Goal: Task Accomplishment & Management: Complete application form

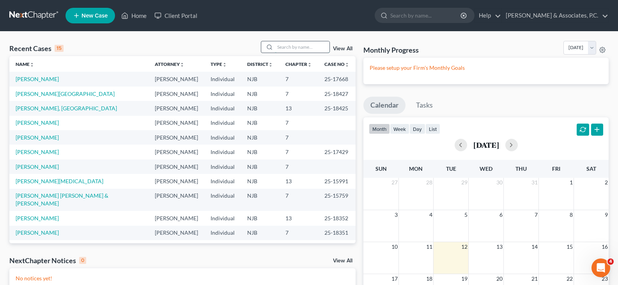
click at [302, 47] on input "search" at bounding box center [302, 46] width 55 height 11
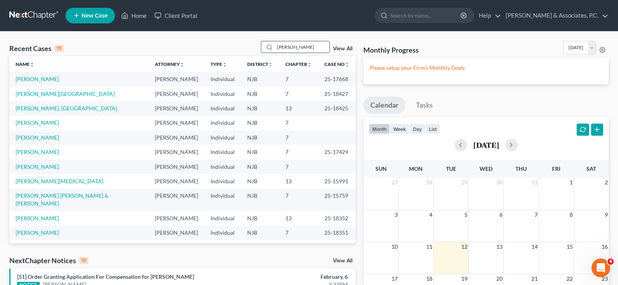
type input "[PERSON_NAME]"
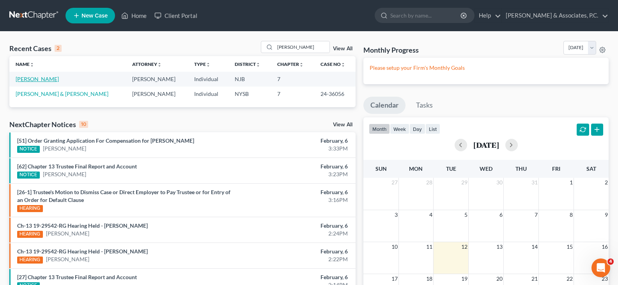
click at [42, 78] on link "[PERSON_NAME]" at bounding box center [37, 79] width 43 height 7
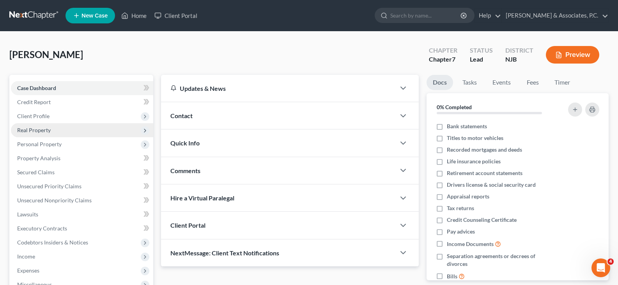
click at [31, 129] on span "Real Property" at bounding box center [34, 130] width 34 height 7
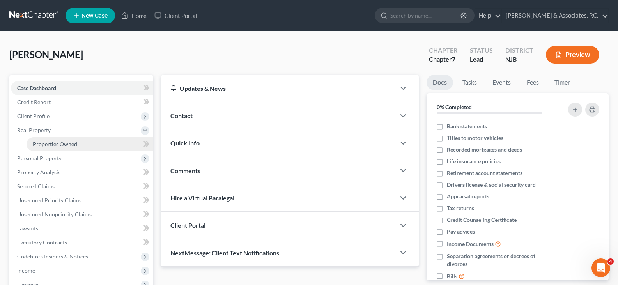
click at [35, 145] on span "Properties Owned" at bounding box center [55, 144] width 44 height 7
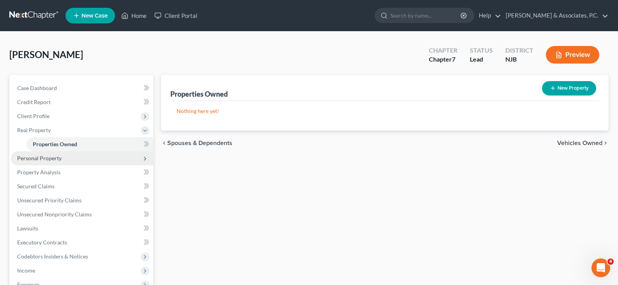
click at [30, 157] on span "Personal Property" at bounding box center [39, 158] width 44 height 7
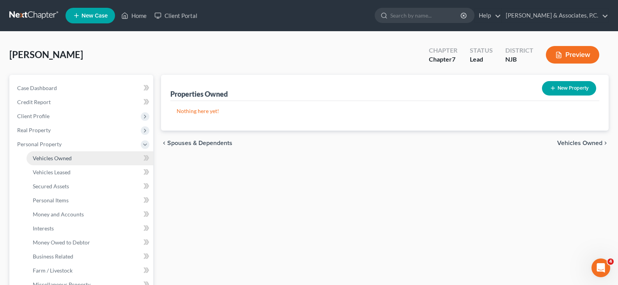
click at [51, 158] on span "Vehicles Owned" at bounding box center [52, 158] width 39 height 7
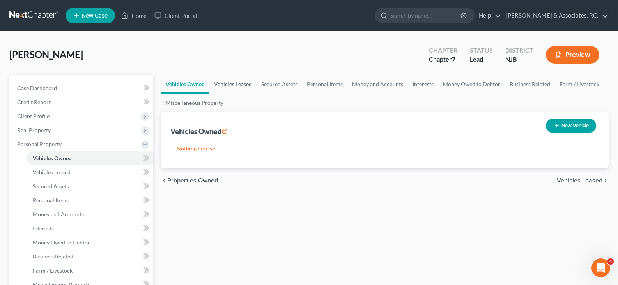
click at [239, 83] on link "Vehicles Leased" at bounding box center [232, 84] width 47 height 19
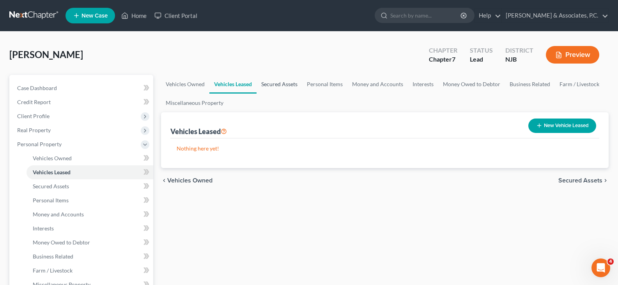
click at [281, 83] on link "Secured Assets" at bounding box center [279, 84] width 46 height 19
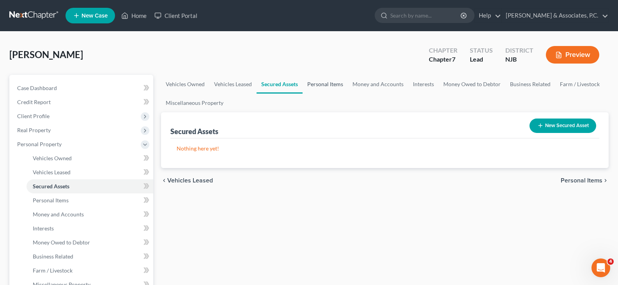
click at [333, 84] on link "Personal Items" at bounding box center [324, 84] width 45 height 19
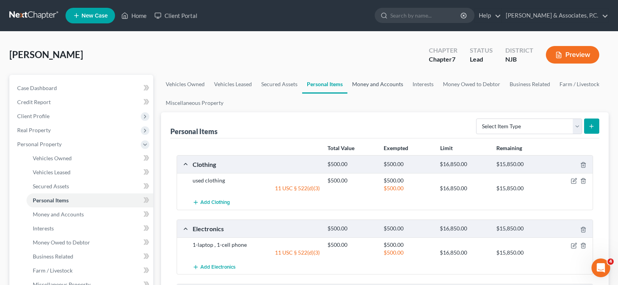
click at [371, 84] on link "Money and Accounts" at bounding box center [377, 84] width 60 height 19
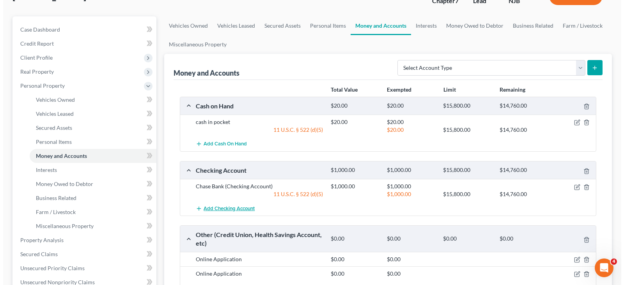
scroll to position [117, 0]
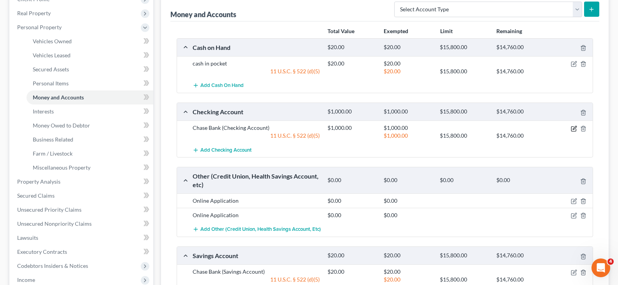
click at [573, 128] on icon "button" at bounding box center [574, 128] width 6 height 6
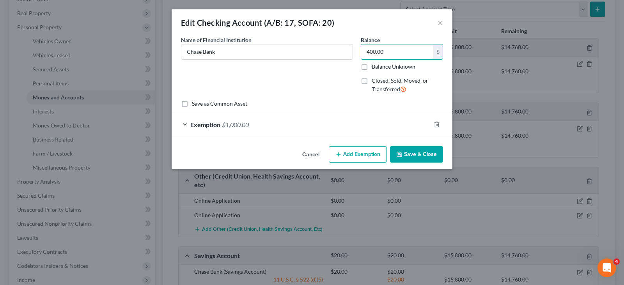
type input "400.00"
click at [237, 125] on span "$1,000.00" at bounding box center [235, 124] width 27 height 7
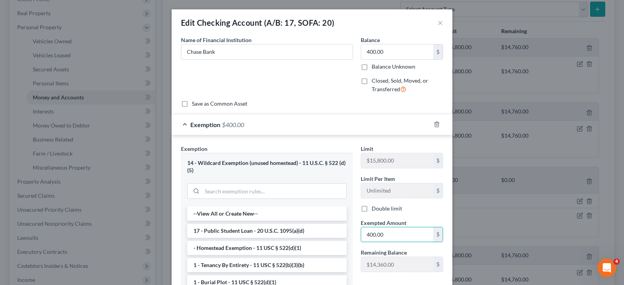
type input "400.00"
click at [295, 97] on div "Name of Financial Institution * Chase Bank" at bounding box center [267, 68] width 180 height 64
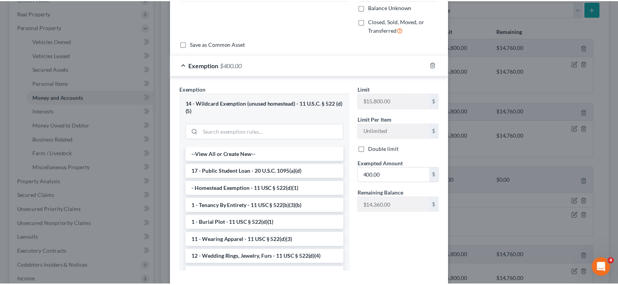
scroll to position [102, 0]
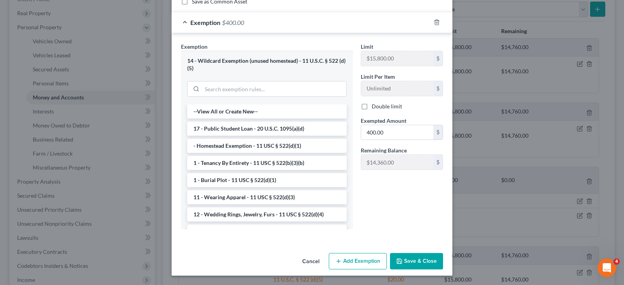
click at [410, 259] on button "Save & Close" at bounding box center [416, 261] width 53 height 16
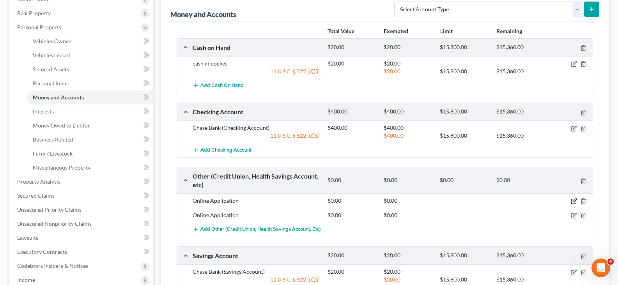
drag, startPoint x: 572, startPoint y: 200, endPoint x: 478, endPoint y: 171, distance: 98.5
click at [571, 200] on icon "button" at bounding box center [574, 201] width 6 height 6
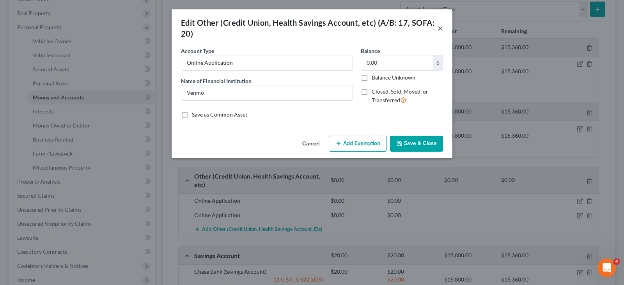
click at [438, 28] on button "×" at bounding box center [439, 27] width 5 height 9
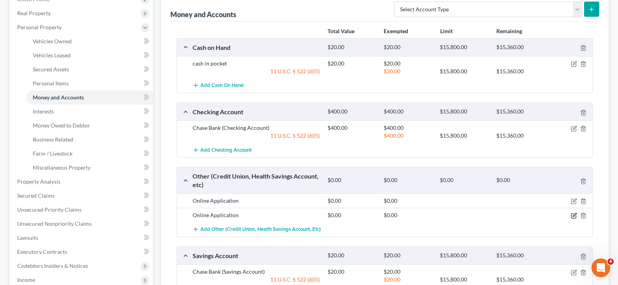
click at [572, 215] on icon "button" at bounding box center [574, 215] width 6 height 6
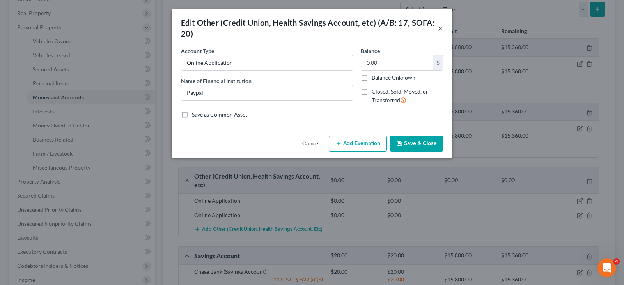
click at [440, 30] on button "×" at bounding box center [439, 27] width 5 height 9
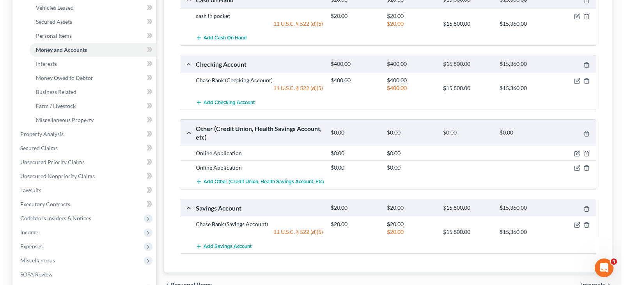
scroll to position [234, 0]
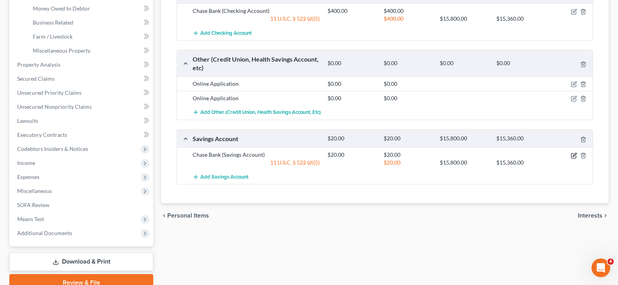
click at [569, 156] on div at bounding box center [570, 155] width 45 height 8
click at [572, 154] on icon "button" at bounding box center [574, 155] width 6 height 6
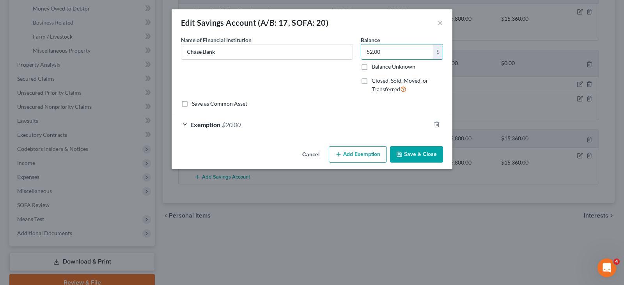
type input "52.00"
click at [237, 126] on span "$20.00" at bounding box center [231, 124] width 19 height 7
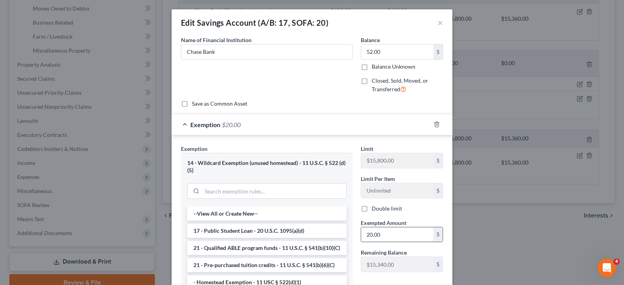
click at [385, 231] on input "20.00" at bounding box center [397, 234] width 72 height 15
type input "52.00"
click at [288, 79] on div "Name of Financial Institution * Chase Bank" at bounding box center [267, 68] width 180 height 64
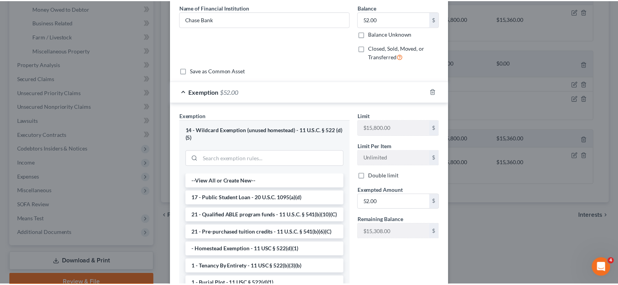
scroll to position [102, 0]
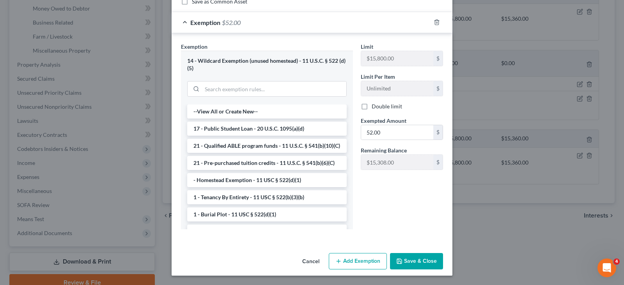
drag, startPoint x: 409, startPoint y: 262, endPoint x: 406, endPoint y: 252, distance: 11.0
click at [408, 262] on button "Save & Close" at bounding box center [416, 261] width 53 height 16
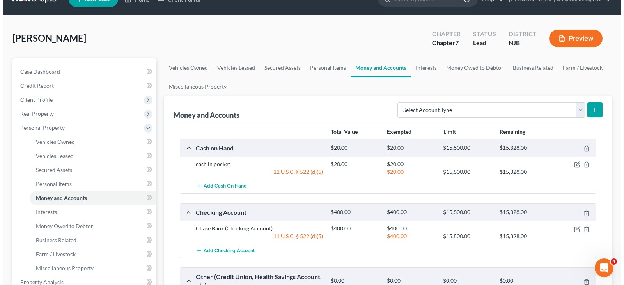
scroll to position [0, 0]
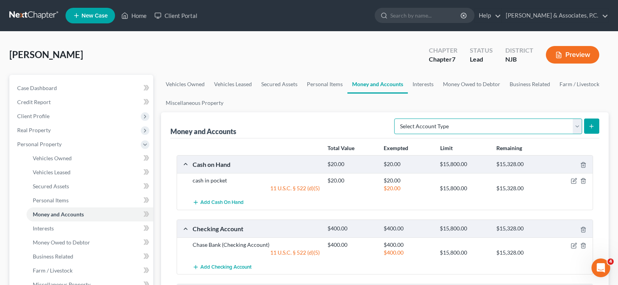
click at [576, 126] on select "Select Account Type Brokerage (A/B: 18, SOFA: 20) Cash on Hand (A/B: 16) Certif…" at bounding box center [488, 126] width 188 height 16
select select "checking"
click at [396, 118] on select "Select Account Type Brokerage (A/B: 18, SOFA: 20) Cash on Hand (A/B: 16) Certif…" at bounding box center [488, 126] width 188 height 16
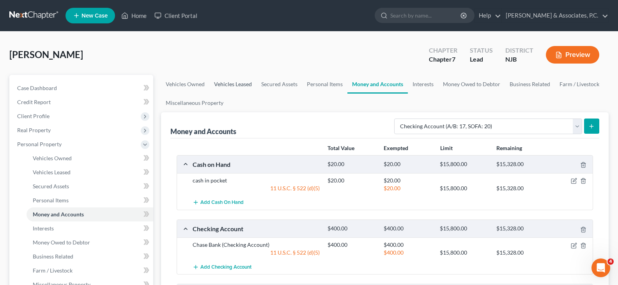
drag, startPoint x: 586, startPoint y: 123, endPoint x: 243, endPoint y: 76, distance: 346.1
click at [584, 122] on button "submit" at bounding box center [591, 125] width 15 height 15
click at [595, 124] on button "submit" at bounding box center [591, 125] width 15 height 15
click at [594, 122] on button "submit" at bounding box center [591, 125] width 15 height 15
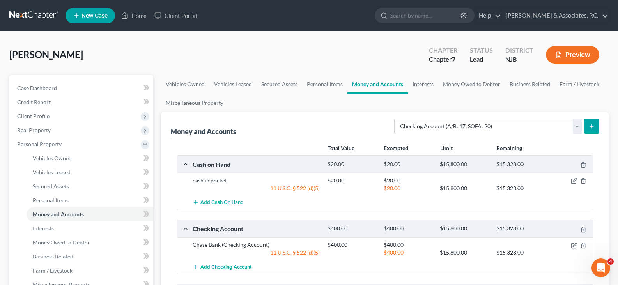
click at [594, 122] on button "submit" at bounding box center [591, 125] width 15 height 15
click at [180, 80] on link "Vehicles Owned" at bounding box center [185, 84] width 48 height 19
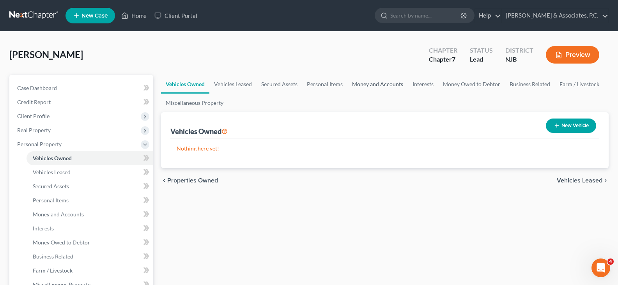
click at [379, 85] on link "Money and Accounts" at bounding box center [377, 84] width 60 height 19
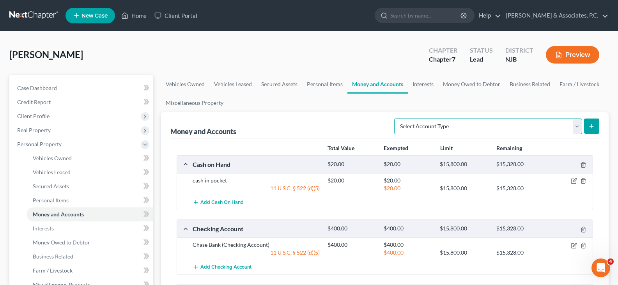
click at [574, 127] on select "Select Account Type Brokerage (A/B: 18, SOFA: 20) Cash on Hand (A/B: 16) Certif…" at bounding box center [488, 126] width 188 height 16
select select "checking"
click at [396, 118] on select "Select Account Type Brokerage (A/B: 18, SOFA: 20) Cash on Hand (A/B: 16) Certif…" at bounding box center [488, 126] width 188 height 16
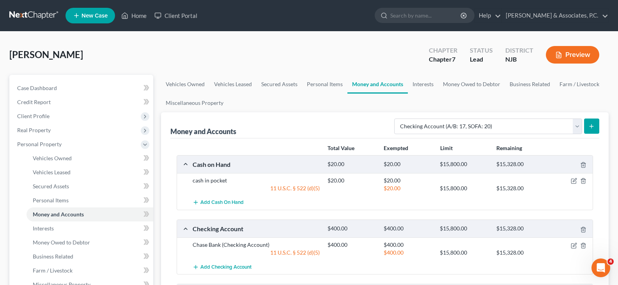
click at [590, 126] on icon "submit" at bounding box center [591, 126] width 6 height 6
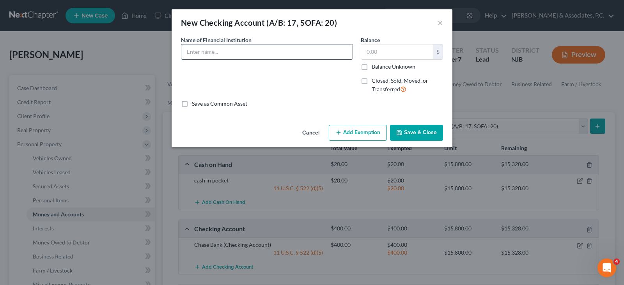
click at [238, 46] on input "text" at bounding box center [266, 51] width 171 height 15
type input "Capital One Bank"
click at [406, 51] on input "text" at bounding box center [397, 51] width 72 height 15
type input "48.00"
click at [348, 131] on button "Add Exemption" at bounding box center [358, 133] width 58 height 16
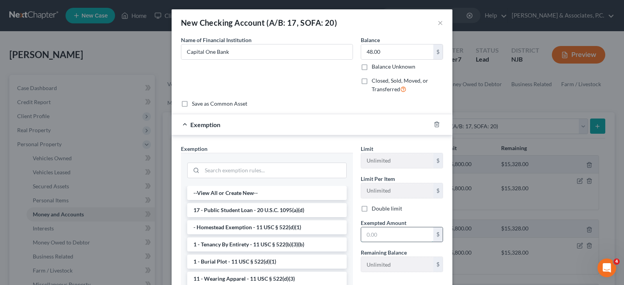
click at [373, 235] on input "text" at bounding box center [397, 234] width 72 height 15
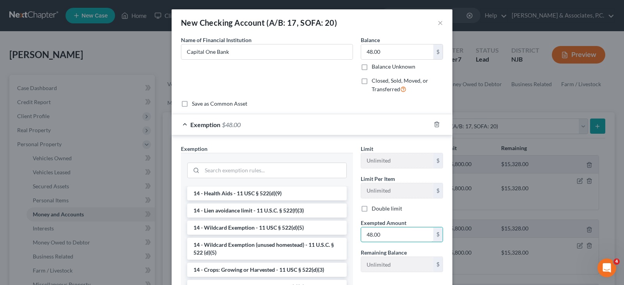
scroll to position [156, 0]
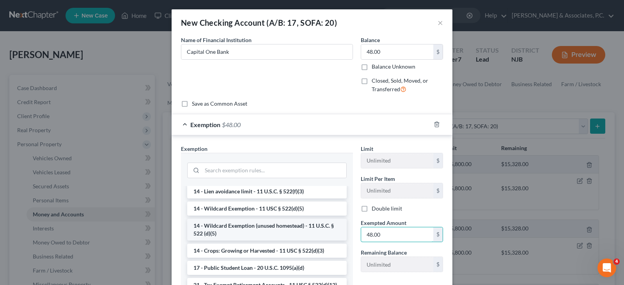
type input "48.00"
click at [246, 227] on li "14 - Wildcard Exemption (unused homestead) - 11 U.S.C. § 522 (d)(5)" at bounding box center [266, 230] width 159 height 22
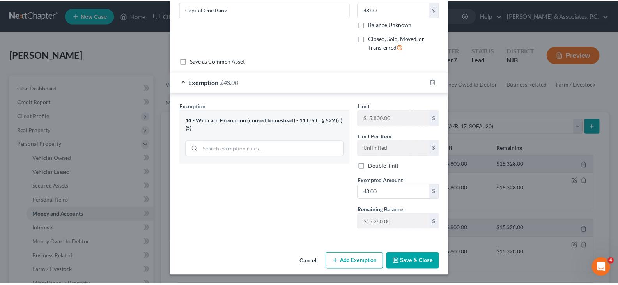
scroll to position [43, 0]
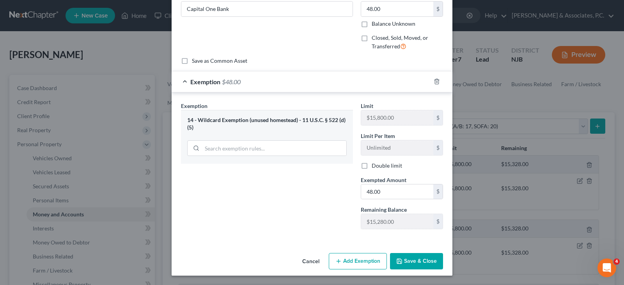
click at [414, 261] on button "Save & Close" at bounding box center [416, 261] width 53 height 16
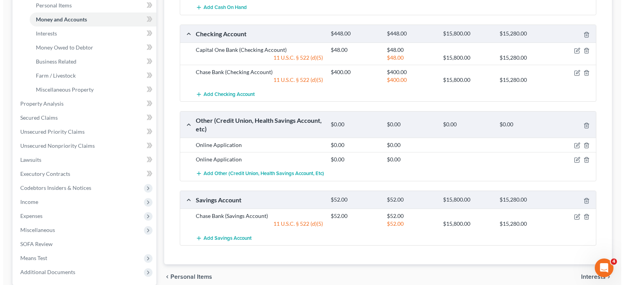
scroll to position [0, 0]
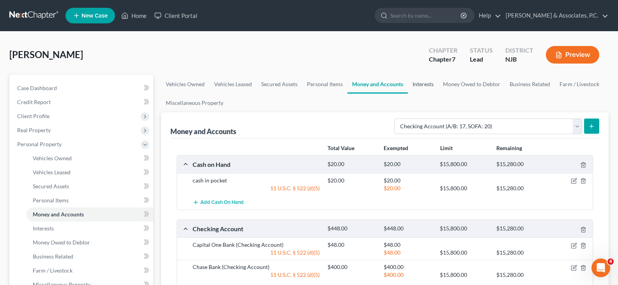
click at [419, 85] on link "Interests" at bounding box center [423, 84] width 30 height 19
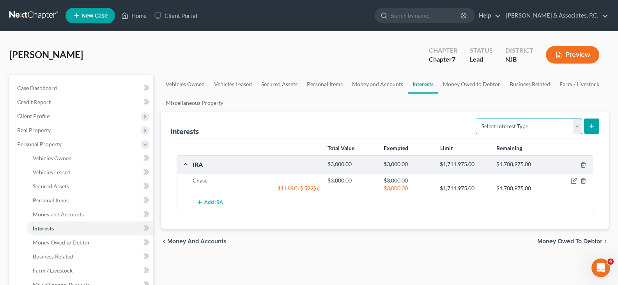
click at [578, 128] on select "Select Interest Type 401K (A/B: 21) Annuity (A/B: 23) Bond (A/B: 18) Education …" at bounding box center [528, 126] width 106 height 16
click at [389, 108] on ul "Vehicles Owned Vehicles Leased Secured Assets Personal Items Money and Accounts…" at bounding box center [384, 93] width 447 height 37
click at [574, 179] on icon "button" at bounding box center [574, 181] width 6 height 6
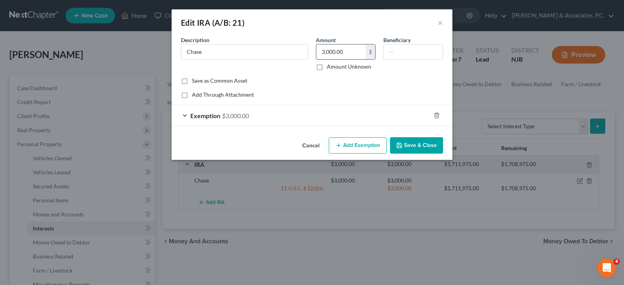
click at [346, 52] on input "3,000.00" at bounding box center [340, 51] width 49 height 15
click at [435, 115] on icon "button" at bounding box center [436, 115] width 6 height 6
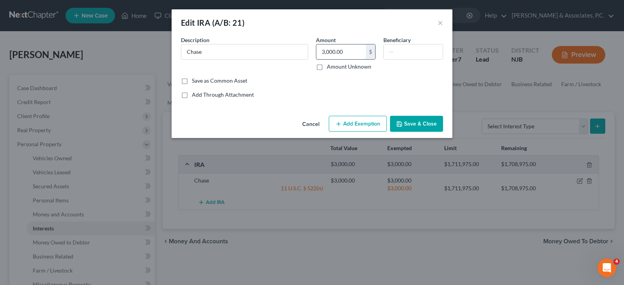
click at [347, 53] on input "3,000.00" at bounding box center [340, 51] width 49 height 15
drag, startPoint x: 347, startPoint y: 53, endPoint x: 316, endPoint y: 52, distance: 31.2
click at [316, 52] on input "3,000.00" at bounding box center [340, 51] width 49 height 15
type input "26.00"
click at [350, 124] on button "Add Exemption" at bounding box center [358, 124] width 58 height 16
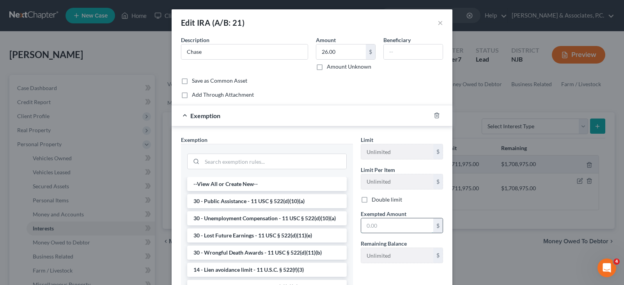
click at [376, 223] on input "text" at bounding box center [397, 225] width 72 height 15
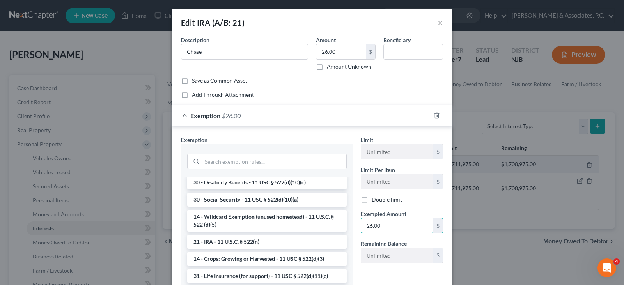
scroll to position [468, 0]
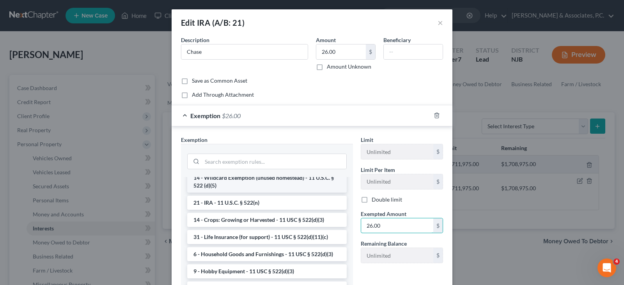
type input "26.00"
click at [249, 193] on li "14 - Wildcard Exemption (unused homestead) - 11 U.S.C. § 522 (d)(5)" at bounding box center [266, 182] width 159 height 22
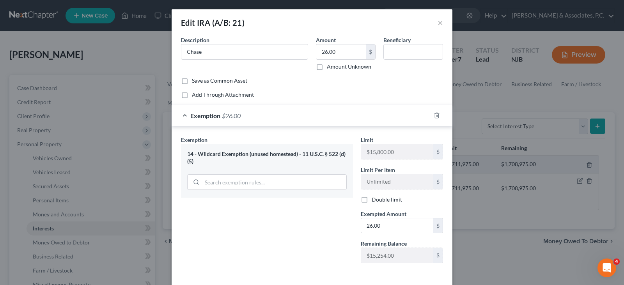
click at [336, 95] on div "Add Through Attachment" at bounding box center [312, 95] width 262 height 8
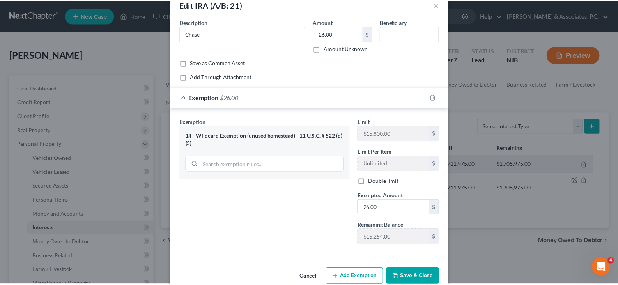
scroll to position [34, 0]
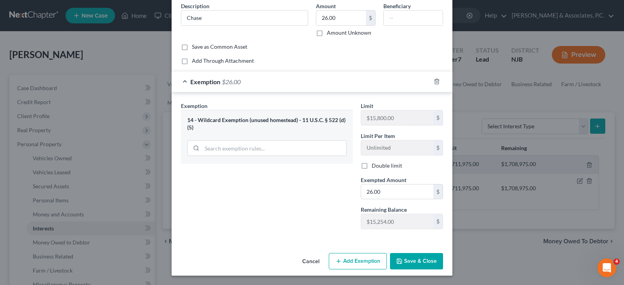
click at [412, 257] on button "Save & Close" at bounding box center [416, 261] width 53 height 16
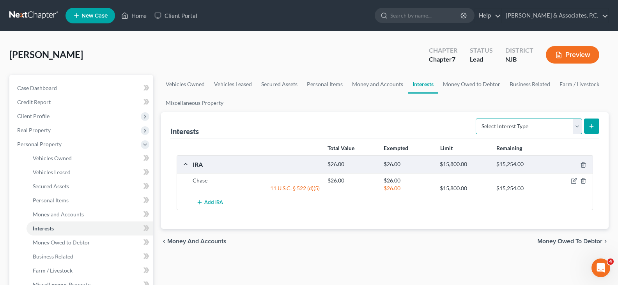
click at [576, 126] on select "Select Interest Type 401K (A/B: 21) Annuity (A/B: 23) Bond (A/B: 18) Education …" at bounding box center [528, 126] width 106 height 16
drag, startPoint x: 355, startPoint y: 100, endPoint x: 369, endPoint y: 82, distance: 22.2
click at [355, 99] on ul "Vehicles Owned Vehicles Leased Secured Assets Personal Items Money and Accounts…" at bounding box center [384, 93] width 447 height 37
click at [368, 85] on link "Money and Accounts" at bounding box center [377, 84] width 60 height 19
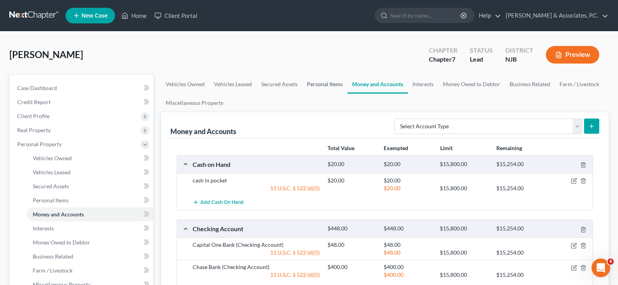
click at [325, 85] on link "Personal Items" at bounding box center [324, 84] width 45 height 19
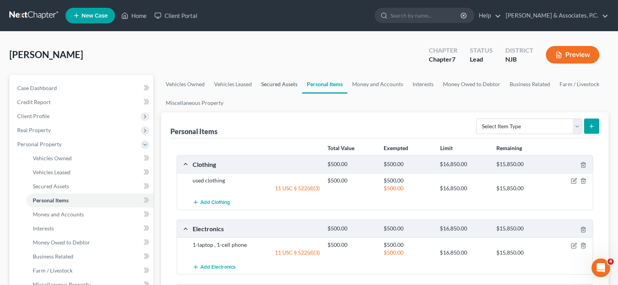
click at [273, 84] on link "Secured Assets" at bounding box center [279, 84] width 46 height 19
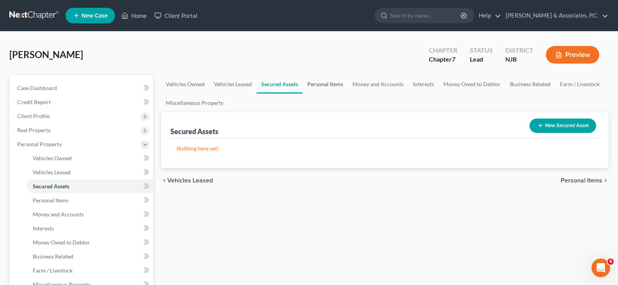
click at [320, 83] on link "Personal Items" at bounding box center [324, 84] width 45 height 19
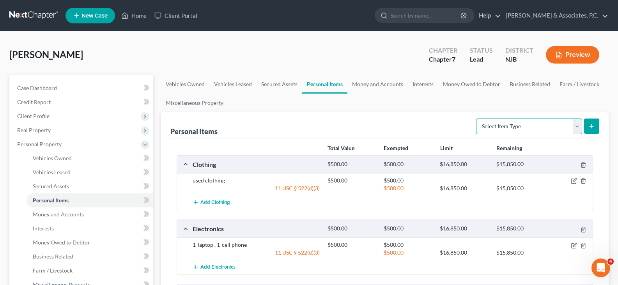
click at [578, 126] on select "Select Item Type Clothing (A/B: 11) Collectibles Of Value (A/B: 8) Electronics …" at bounding box center [529, 126] width 106 height 16
click at [379, 81] on link "Money and Accounts" at bounding box center [377, 84] width 60 height 19
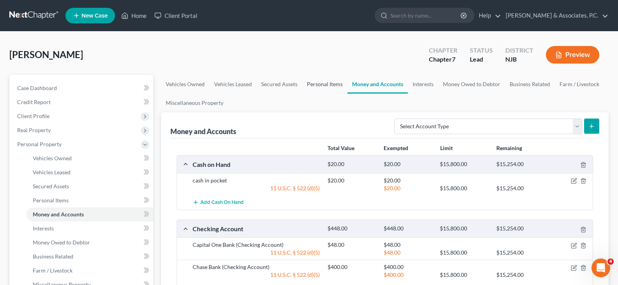
click at [318, 87] on link "Personal Items" at bounding box center [324, 84] width 45 height 19
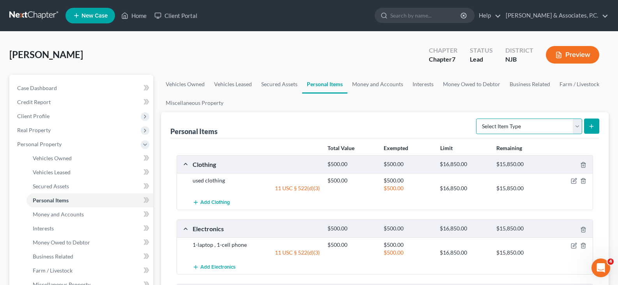
click at [574, 125] on select "Select Item Type Clothing (A/B: 11) Collectibles Of Value (A/B: 8) Electronics …" at bounding box center [529, 126] width 106 height 16
click at [368, 85] on link "Money and Accounts" at bounding box center [377, 84] width 60 height 19
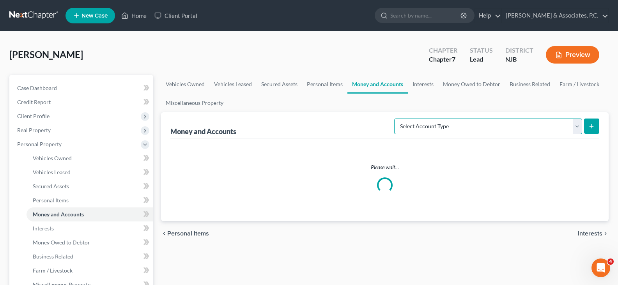
click at [578, 125] on select "Select Account Type Brokerage (A/B: 18, SOFA: 20) Cash on Hand (A/B: 16) Certif…" at bounding box center [488, 126] width 188 height 16
select select "brokerage"
click at [396, 118] on select "Select Account Type Brokerage (A/B: 18, SOFA: 20) Cash on Hand (A/B: 16) Certif…" at bounding box center [488, 126] width 188 height 16
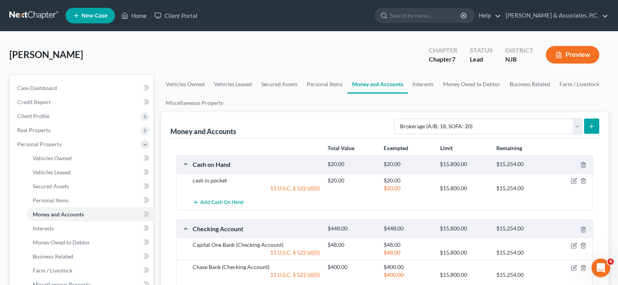
click at [587, 124] on button "submit" at bounding box center [591, 125] width 15 height 15
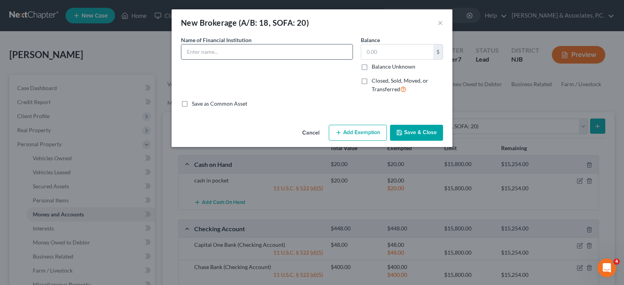
click at [214, 54] on input "text" at bounding box center [266, 51] width 171 height 15
type input "Crypto"
click at [422, 129] on button "Save & Close" at bounding box center [416, 133] width 53 height 16
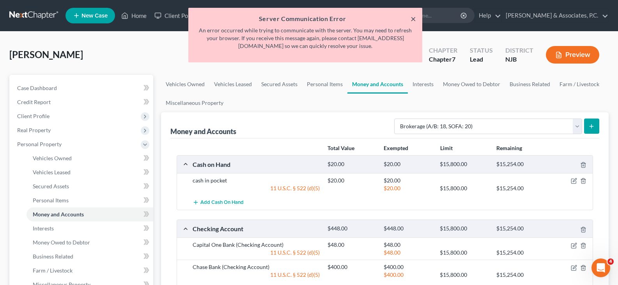
click at [410, 19] on button "×" at bounding box center [412, 18] width 5 height 9
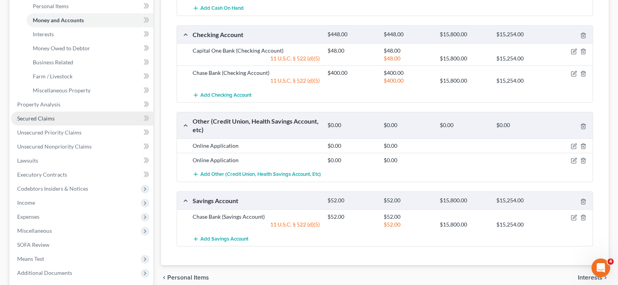
scroll to position [195, 0]
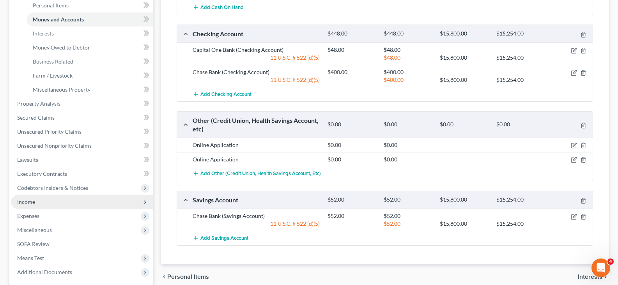
click at [33, 200] on span "Income" at bounding box center [26, 201] width 18 height 7
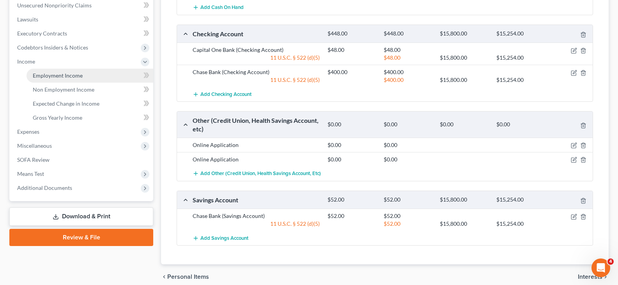
click at [48, 78] on span "Employment Income" at bounding box center [58, 75] width 50 height 7
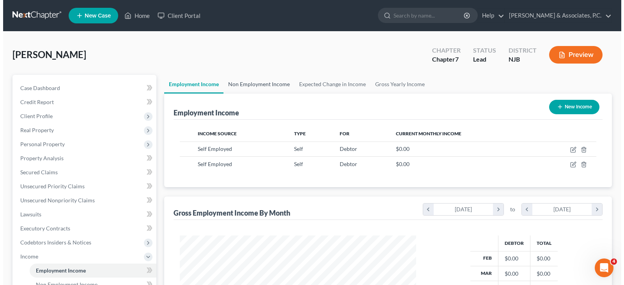
scroll to position [140, 252]
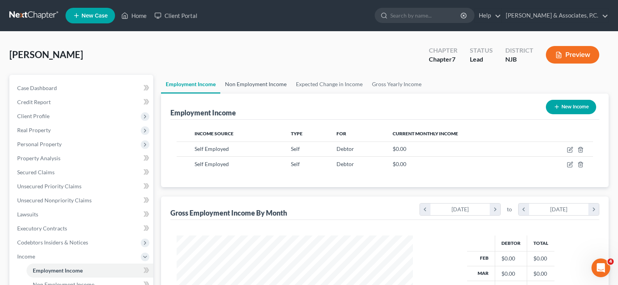
click at [256, 81] on link "Non Employment Income" at bounding box center [255, 84] width 71 height 19
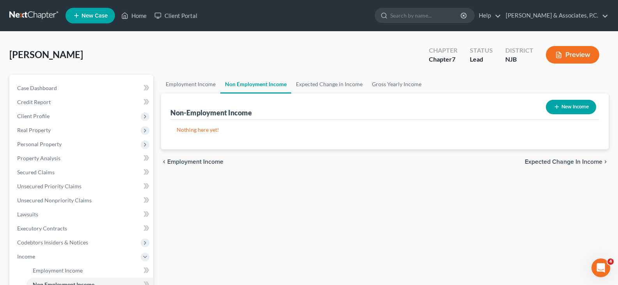
click at [576, 108] on button "New Income" at bounding box center [571, 107] width 50 height 14
select select "0"
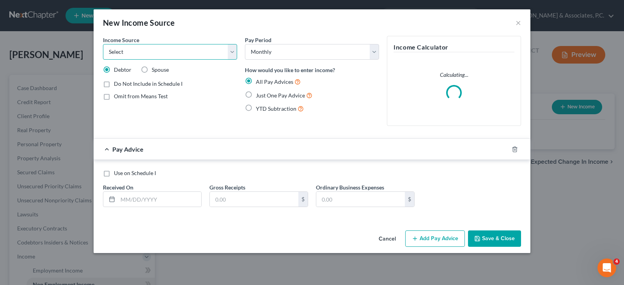
click at [227, 54] on select "Select Unemployment Disability (from employer) Pension Retirement Social Securi…" at bounding box center [170, 52] width 134 height 16
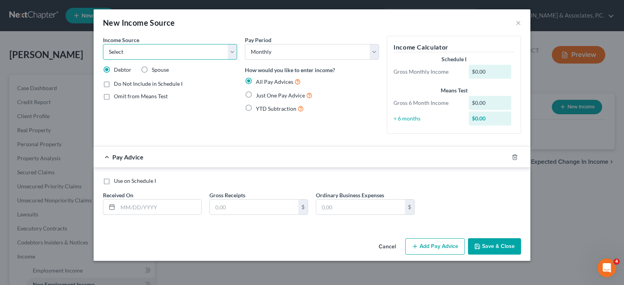
select select "5"
click at [103, 44] on select "Select Unemployment Disability (from employer) Pension Retirement Social Securi…" at bounding box center [170, 52] width 134 height 16
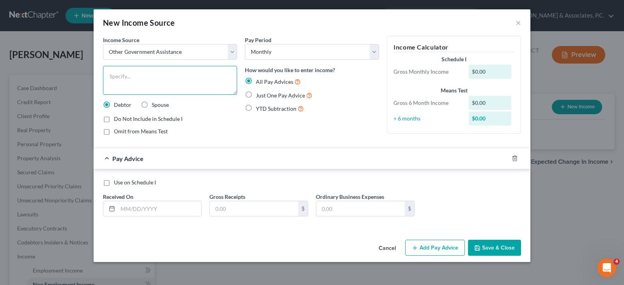
click at [127, 83] on textarea at bounding box center [170, 80] width 134 height 29
type textarea "Snap Benefits"
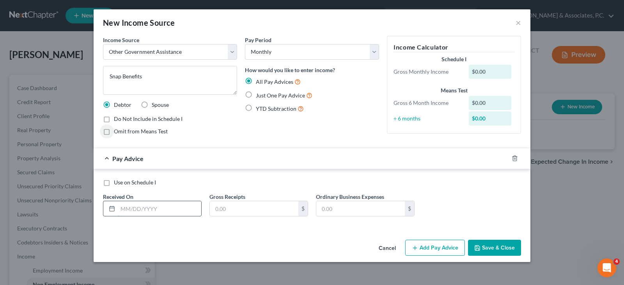
drag, startPoint x: 148, startPoint y: 205, endPoint x: 147, endPoint y: 212, distance: 6.6
click at [148, 205] on input "text" at bounding box center [159, 208] width 83 height 15
type input "[DATE]"
click at [233, 210] on input "text" at bounding box center [254, 208] width 88 height 15
type input "149.00"
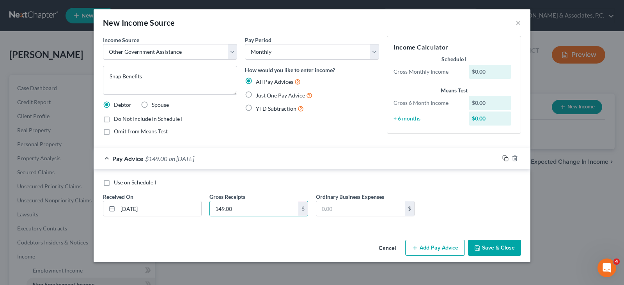
drag, startPoint x: 505, startPoint y: 157, endPoint x: 166, endPoint y: 214, distance: 344.3
click at [503, 157] on icon "button" at bounding box center [505, 158] width 6 height 6
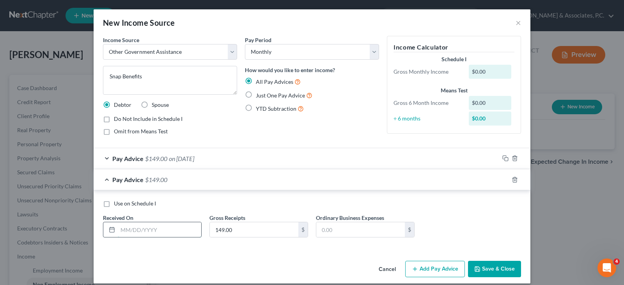
click at [156, 233] on input "text" at bounding box center [159, 229] width 83 height 15
type input "[DATE]"
drag, startPoint x: 502, startPoint y: 179, endPoint x: 271, endPoint y: 209, distance: 232.6
click at [502, 179] on icon "button" at bounding box center [505, 180] width 6 height 6
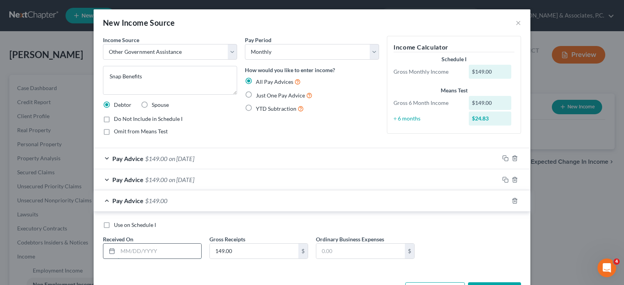
click at [155, 254] on input "text" at bounding box center [159, 251] width 83 height 15
type input "[DATE]"
click at [503, 201] on icon "button" at bounding box center [505, 201] width 6 height 6
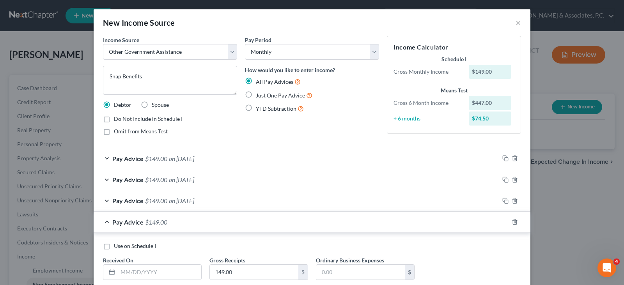
click at [173, 181] on span "on [DATE]" at bounding box center [181, 179] width 25 height 7
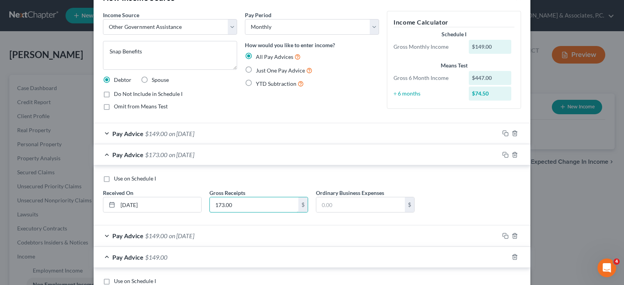
scroll to position [39, 0]
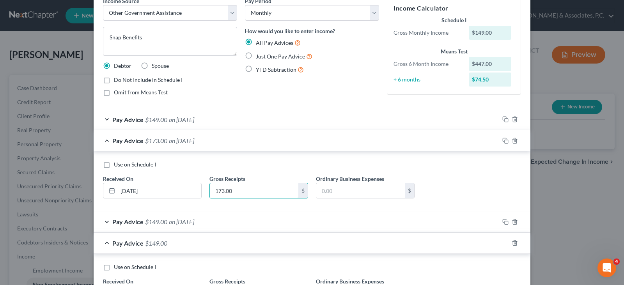
type input "173.00"
click at [179, 225] on span "on [DATE]" at bounding box center [181, 221] width 25 height 7
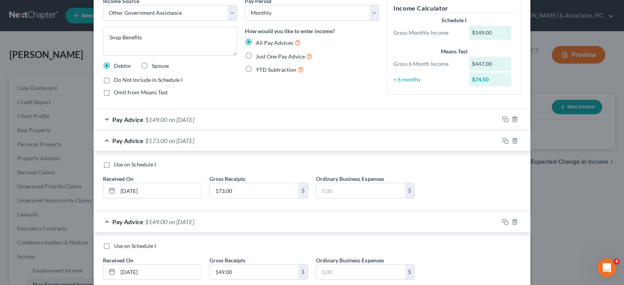
scroll to position [78, 0]
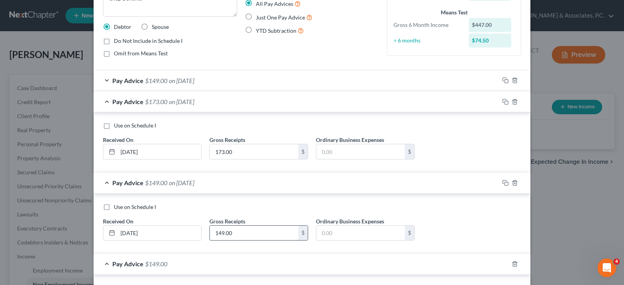
click at [239, 235] on input "149.00" at bounding box center [254, 233] width 88 height 15
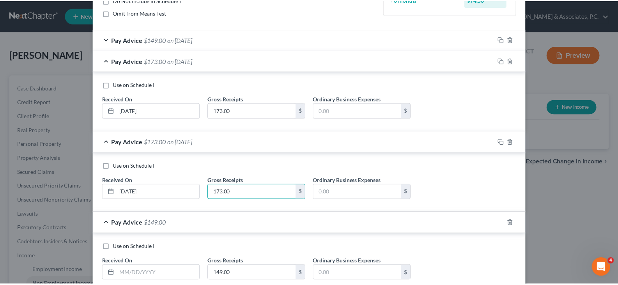
scroll to position [156, 0]
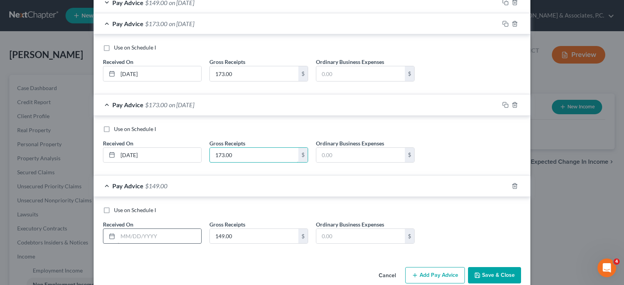
type input "173.00"
click at [157, 240] on input "text" at bounding box center [159, 236] width 83 height 15
type input "[DATE]"
click at [241, 238] on input "149.00" at bounding box center [254, 236] width 88 height 15
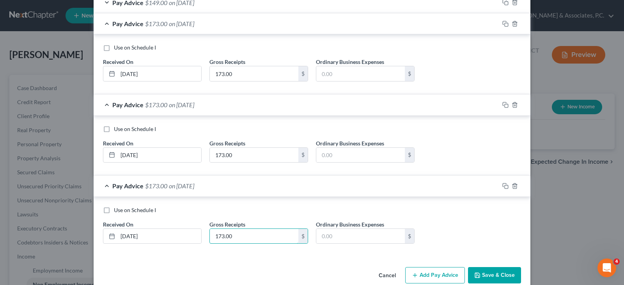
type input "173.00"
click at [481, 273] on button "Save & Close" at bounding box center [494, 275] width 53 height 16
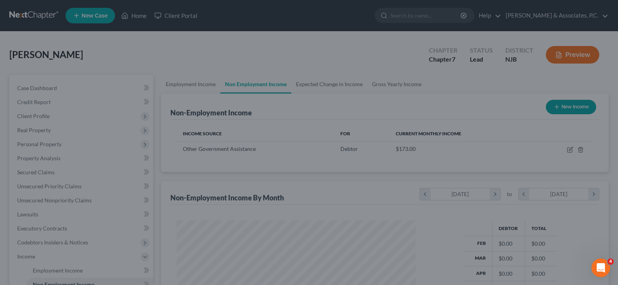
scroll to position [140, 252]
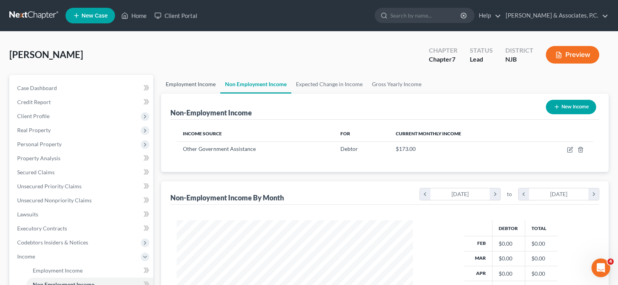
click at [195, 83] on link "Employment Income" at bounding box center [190, 84] width 59 height 19
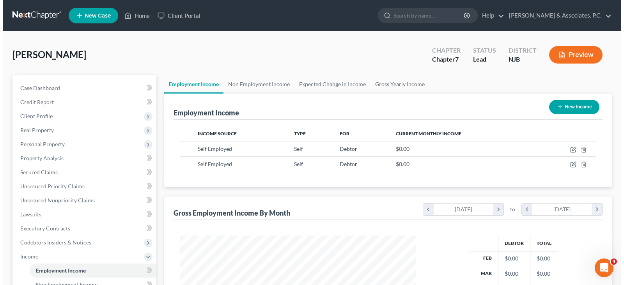
scroll to position [140, 252]
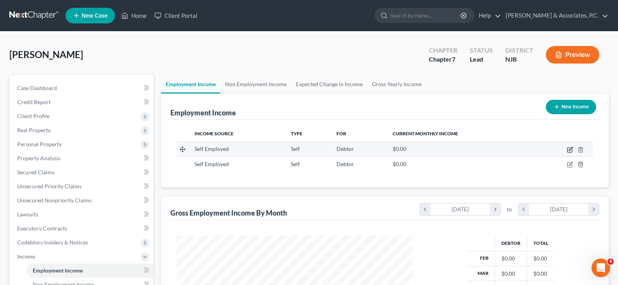
click at [568, 148] on icon "button" at bounding box center [570, 150] width 6 height 6
select select "1"
select select "33"
select select "0"
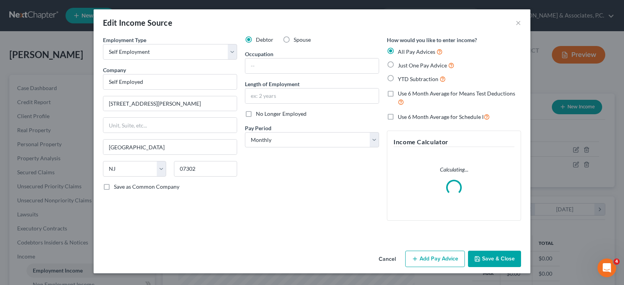
scroll to position [140, 254]
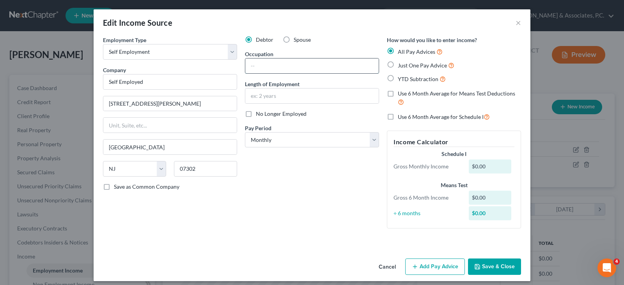
click at [271, 67] on input "text" at bounding box center [311, 65] width 133 height 15
click at [187, 82] on input "Self Employed" at bounding box center [170, 82] width 134 height 16
click at [295, 68] on input "text" at bounding box center [311, 65] width 133 height 15
type input "Self Employed Admin Assistant"
type input "Administrative Assistant"
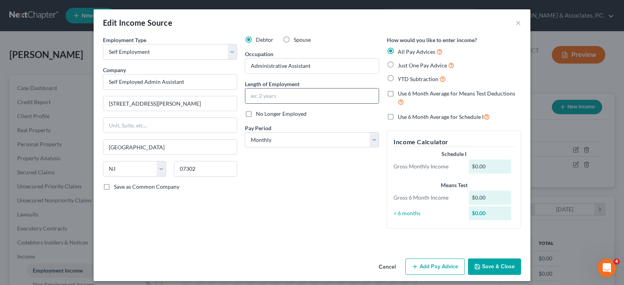
click at [254, 97] on input "text" at bounding box center [311, 95] width 133 height 15
type input "2 Years"
click at [253, 179] on div "Debtor Spouse Occupation Administrative Assistant Length of Employment 2 Years …" at bounding box center [312, 135] width 142 height 199
click at [437, 267] on button "Add Pay Advice" at bounding box center [435, 266] width 60 height 16
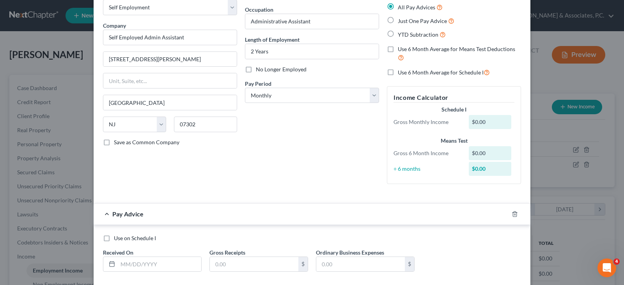
scroll to position [87, 0]
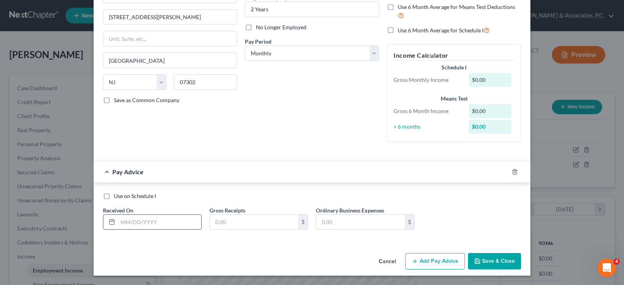
click at [160, 225] on input "text" at bounding box center [159, 222] width 83 height 15
type input "[DATE]"
click at [234, 221] on input "text" at bounding box center [254, 222] width 88 height 15
type input "4,300.00"
click at [347, 221] on input "text" at bounding box center [360, 222] width 88 height 15
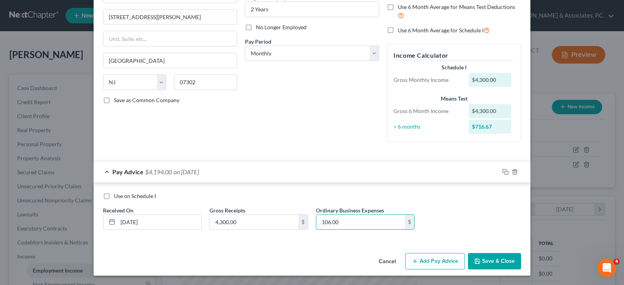
type input "106.00"
click at [432, 258] on button "Add Pay Advice" at bounding box center [435, 261] width 60 height 16
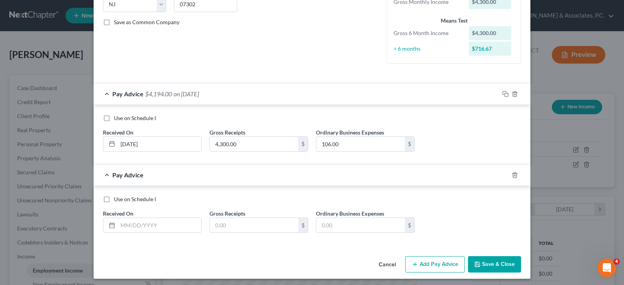
scroll to position [168, 0]
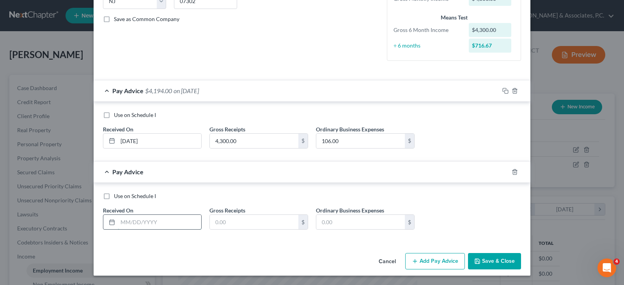
click at [168, 223] on input "text" at bounding box center [159, 222] width 83 height 15
click at [233, 220] on input "text" at bounding box center [254, 222] width 88 height 15
drag, startPoint x: 130, startPoint y: 219, endPoint x: 147, endPoint y: 216, distance: 17.8
click at [130, 219] on input "[DATE]" at bounding box center [159, 222] width 83 height 15
type input "[DATE]"
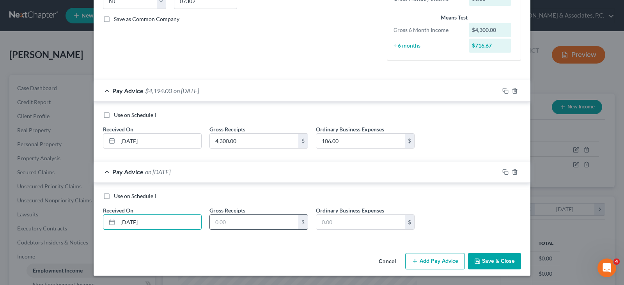
click at [251, 221] on input "text" at bounding box center [254, 222] width 88 height 15
type input "2,350.00"
click at [338, 217] on input "text" at bounding box center [360, 222] width 88 height 15
type input "107.00"
click at [438, 256] on button "Add Pay Advice" at bounding box center [435, 261] width 60 height 16
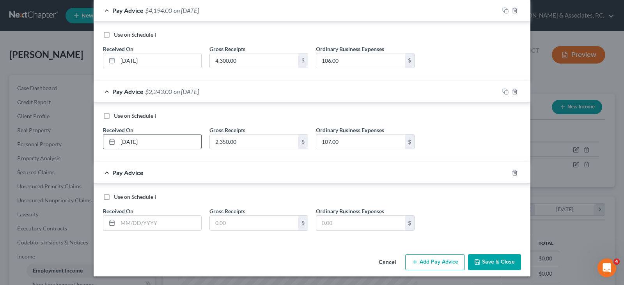
scroll to position [249, 0]
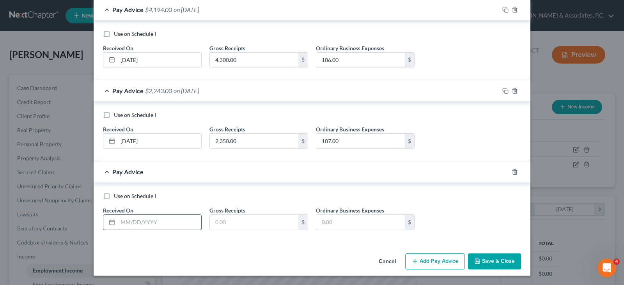
click at [159, 219] on input "text" at bounding box center [159, 222] width 83 height 15
type input "[DATE]"
click at [217, 222] on input "text" at bounding box center [254, 222] width 88 height 15
type input "3,420.00"
click at [352, 222] on input "text" at bounding box center [360, 222] width 88 height 15
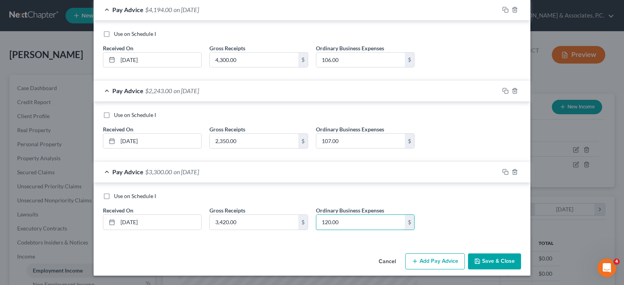
type input "120.00"
click at [436, 262] on button "Add Pay Advice" at bounding box center [435, 261] width 60 height 16
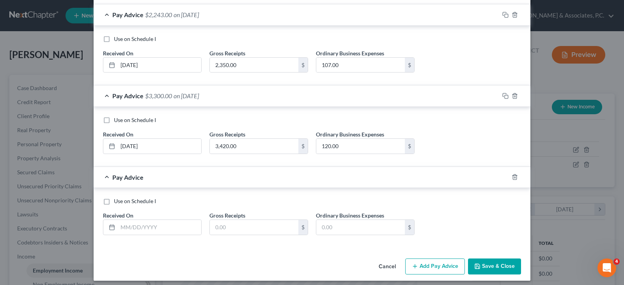
scroll to position [330, 0]
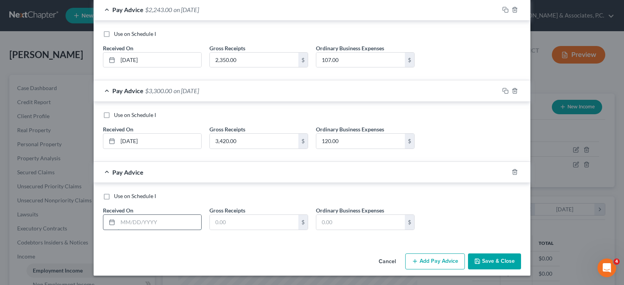
click at [129, 221] on input "text" at bounding box center [159, 222] width 83 height 15
type input "[DATE]"
click at [243, 221] on input "text" at bounding box center [254, 222] width 88 height 15
type input "1,800.00"
click at [350, 225] on input "text" at bounding box center [360, 222] width 88 height 15
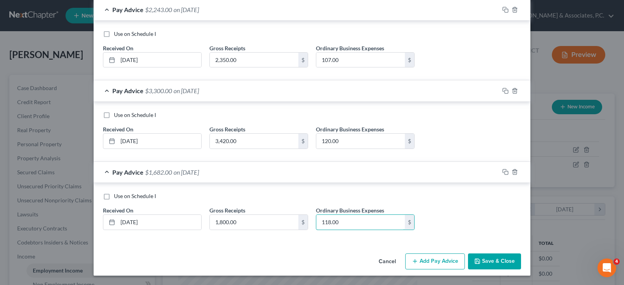
type input "118.00"
click at [447, 258] on button "Add Pay Advice" at bounding box center [435, 261] width 60 height 16
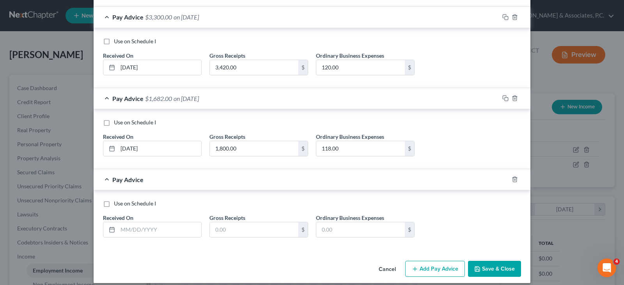
scroll to position [411, 0]
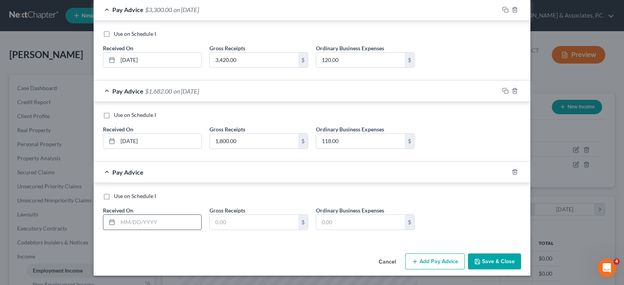
click at [159, 223] on input "text" at bounding box center [159, 222] width 83 height 15
type input "[DATE]"
click at [252, 223] on input "text" at bounding box center [254, 222] width 88 height 15
type input "2,700.00"
click at [330, 221] on input "text" at bounding box center [360, 222] width 88 height 15
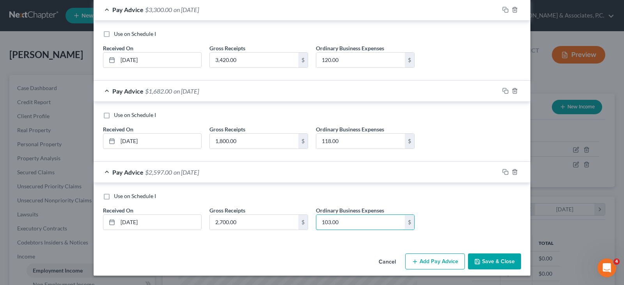
type input "103.00"
click at [451, 256] on button "Add Pay Advice" at bounding box center [435, 261] width 60 height 16
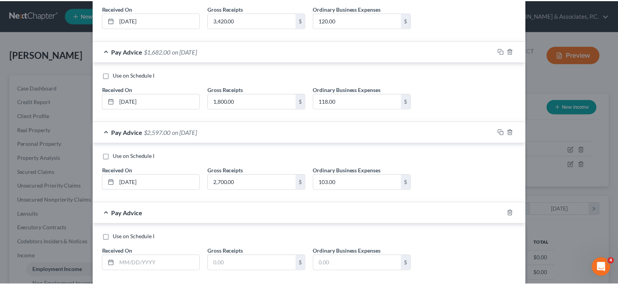
scroll to position [492, 0]
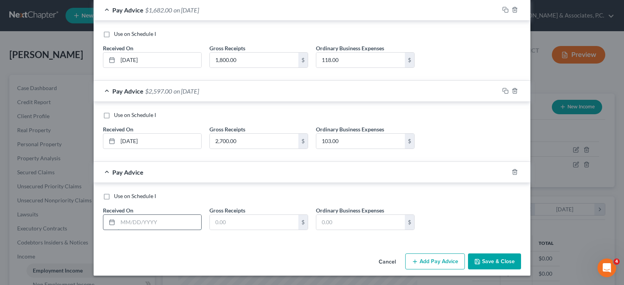
click at [164, 221] on input "text" at bounding box center [159, 222] width 83 height 15
type input "[DATE]"
click at [246, 222] on input "text" at bounding box center [254, 222] width 88 height 15
type input "0.00"
click at [335, 222] on input "text" at bounding box center [360, 222] width 88 height 15
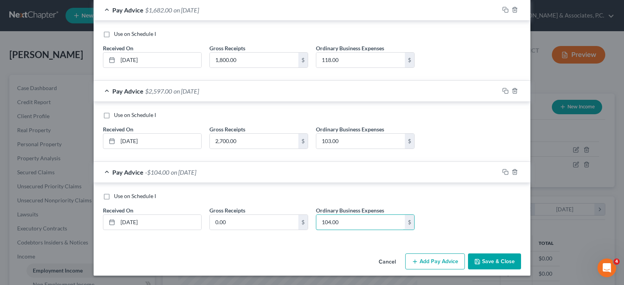
type input "104.00"
click at [482, 260] on button "Save & Close" at bounding box center [494, 261] width 53 height 16
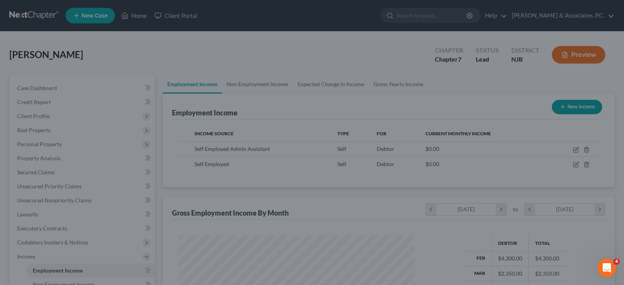
scroll to position [389598, 389486]
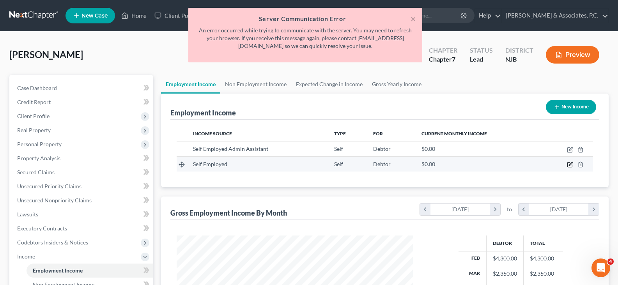
click at [569, 163] on icon "button" at bounding box center [570, 164] width 6 height 6
select select "1"
select select "33"
select select "0"
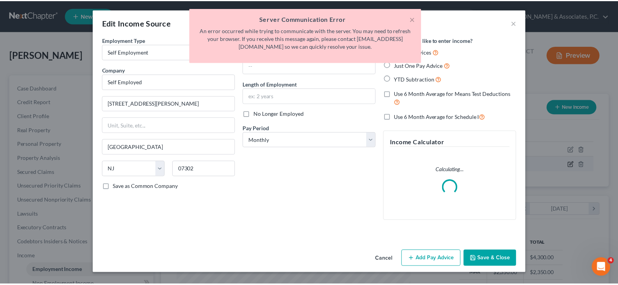
scroll to position [140, 254]
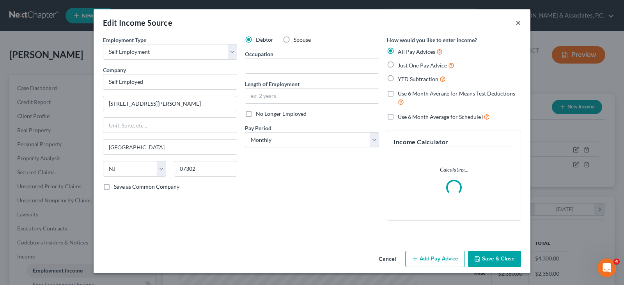
click at [520, 23] on button "×" at bounding box center [517, 22] width 5 height 9
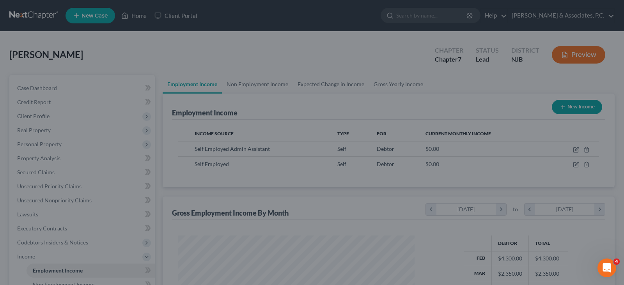
scroll to position [389598, 389486]
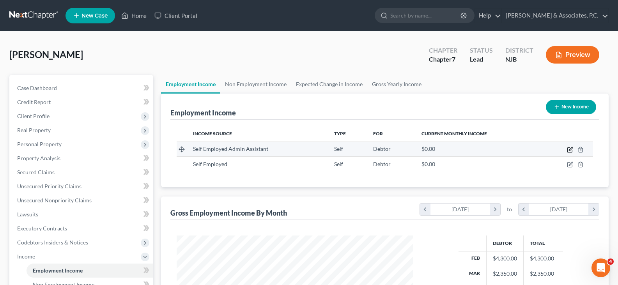
click at [568, 149] on icon "button" at bounding box center [570, 150] width 6 height 6
select select "1"
select select "33"
select select "0"
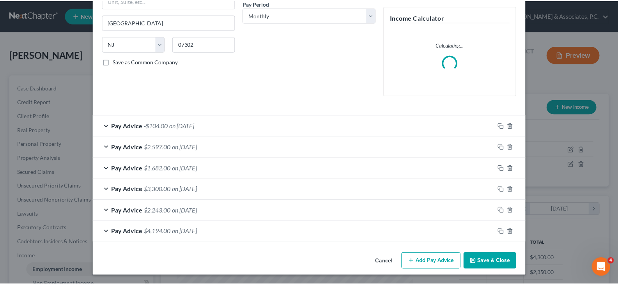
scroll to position [125, 0]
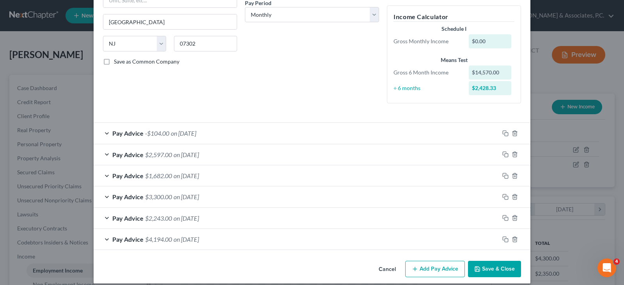
click at [492, 267] on button "Save & Close" at bounding box center [494, 269] width 53 height 16
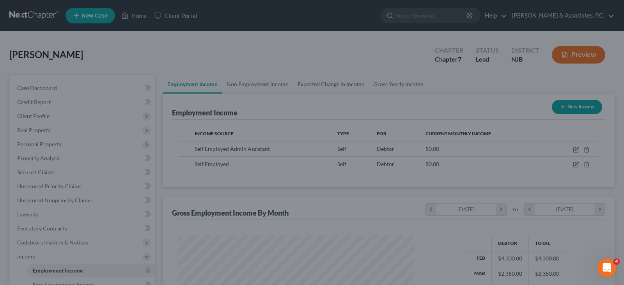
scroll to position [389598, 389486]
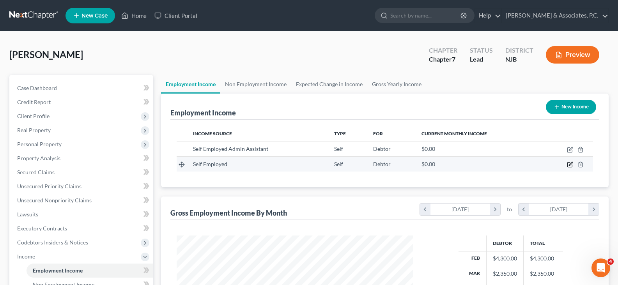
click at [569, 164] on icon "button" at bounding box center [570, 164] width 6 height 6
select select "1"
select select "33"
select select "0"
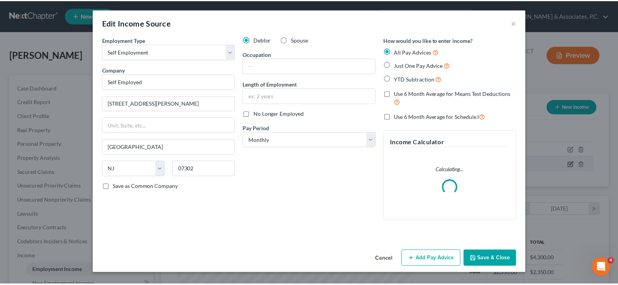
scroll to position [140, 254]
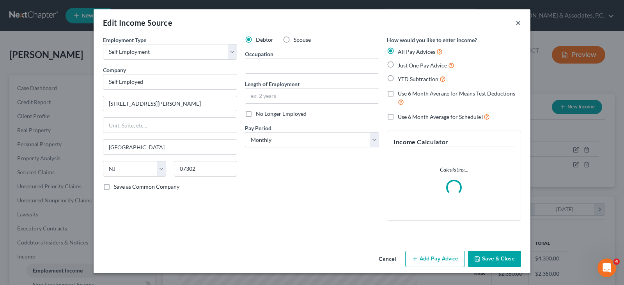
click at [519, 22] on button "×" at bounding box center [517, 22] width 5 height 9
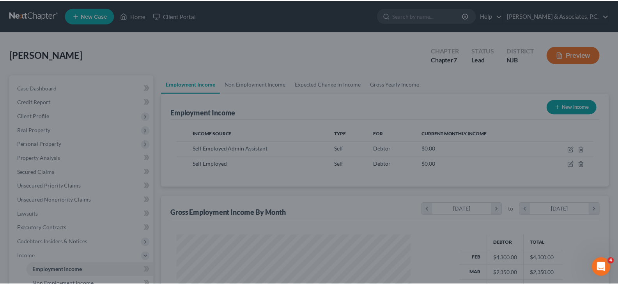
scroll to position [389598, 389486]
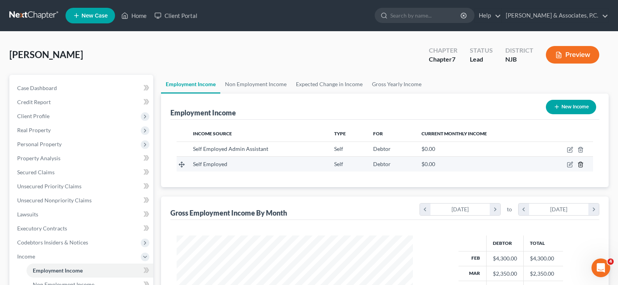
click at [582, 165] on icon "button" at bounding box center [580, 164] width 4 height 5
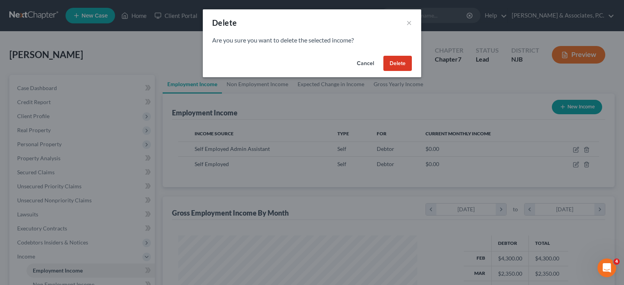
click at [403, 58] on button "Delete" at bounding box center [397, 64] width 28 height 16
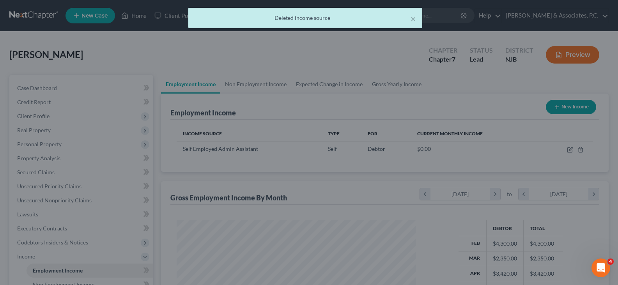
scroll to position [389598, 389486]
